Goal: Task Accomplishment & Management: Complete application form

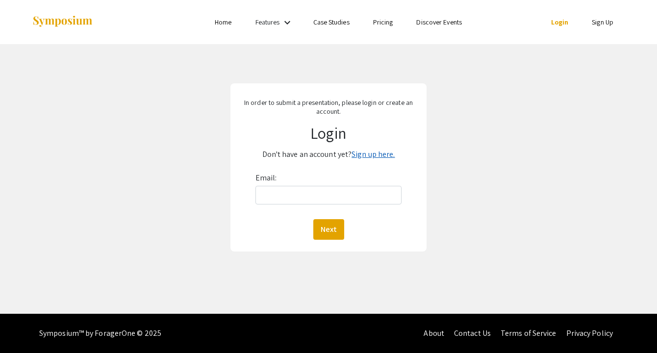
click at [370, 155] on link "Sign up here." at bounding box center [373, 154] width 43 height 10
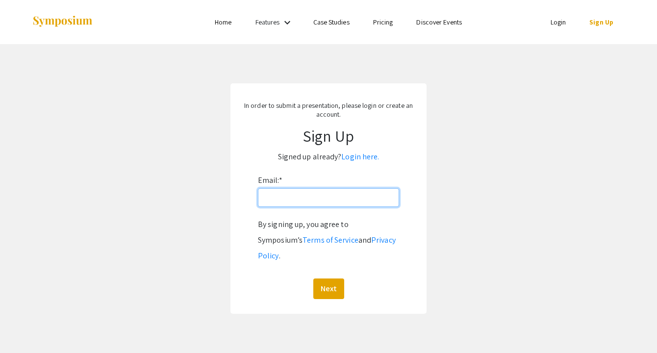
click at [339, 198] on input "Email: *" at bounding box center [328, 197] width 141 height 19
type input "[EMAIL_ADDRESS][DOMAIN_NAME]"
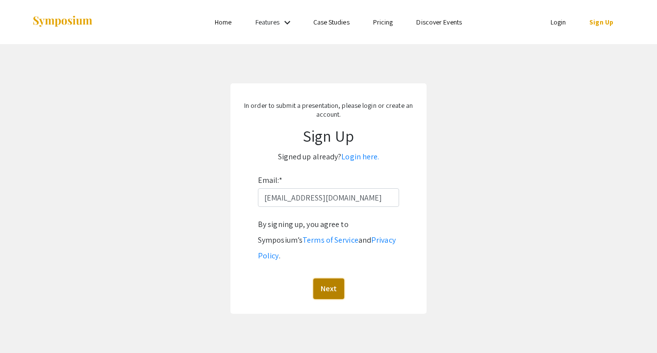
click at [335, 279] on button "Next" at bounding box center [328, 289] width 31 height 21
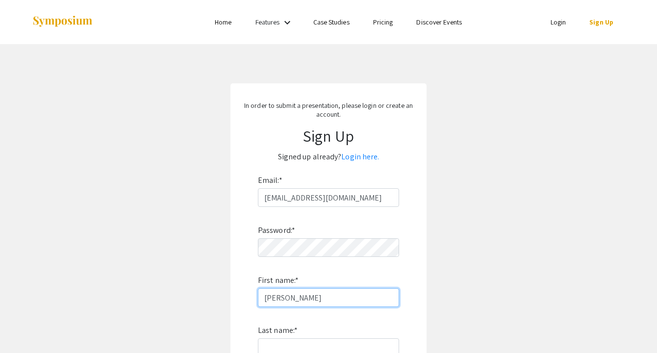
type input "[PERSON_NAME]"
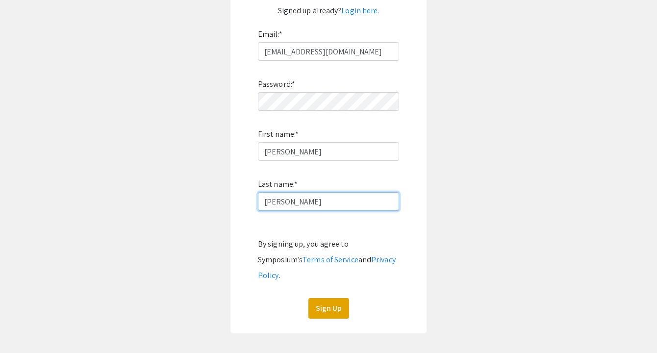
scroll to position [189, 0]
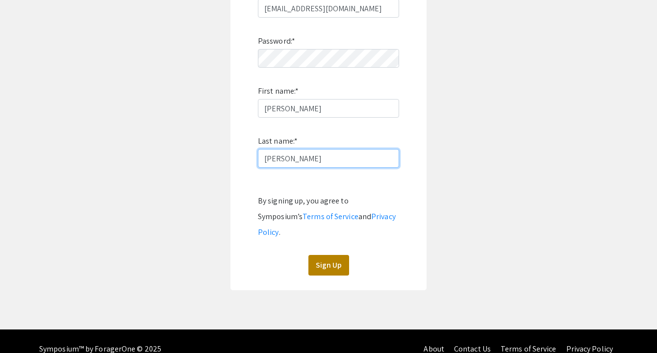
type input "[PERSON_NAME]"
click at [332, 255] on button "Sign Up" at bounding box center [329, 265] width 41 height 21
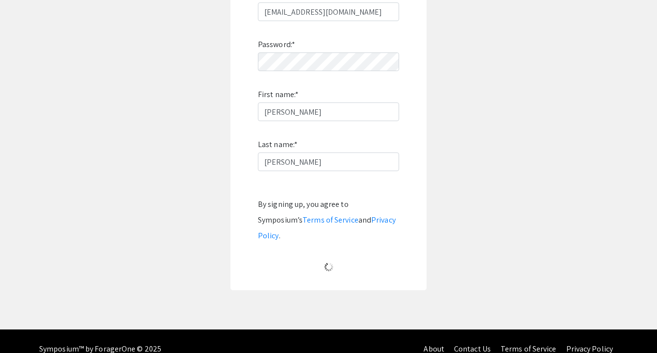
scroll to position [15, 0]
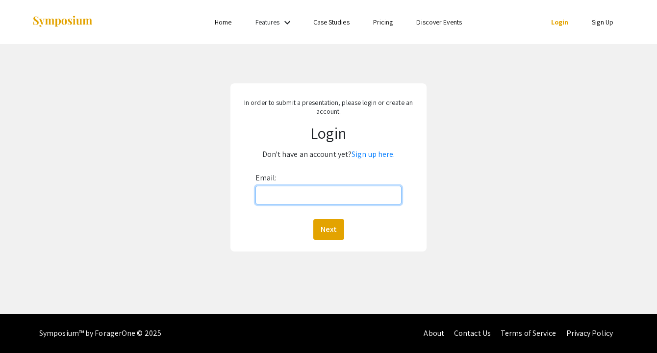
click at [300, 204] on input "Email:" at bounding box center [329, 195] width 147 height 19
type input "[EMAIL_ADDRESS][DOMAIN_NAME]"
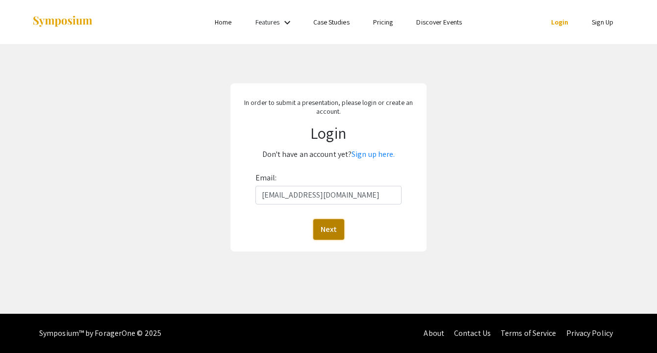
click at [330, 225] on button "Next" at bounding box center [328, 229] width 31 height 21
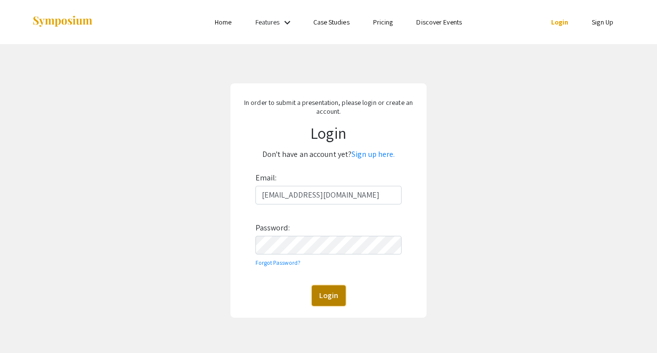
click at [332, 305] on button "Login" at bounding box center [329, 295] width 34 height 21
